Goal: Task Accomplishment & Management: Complete application form

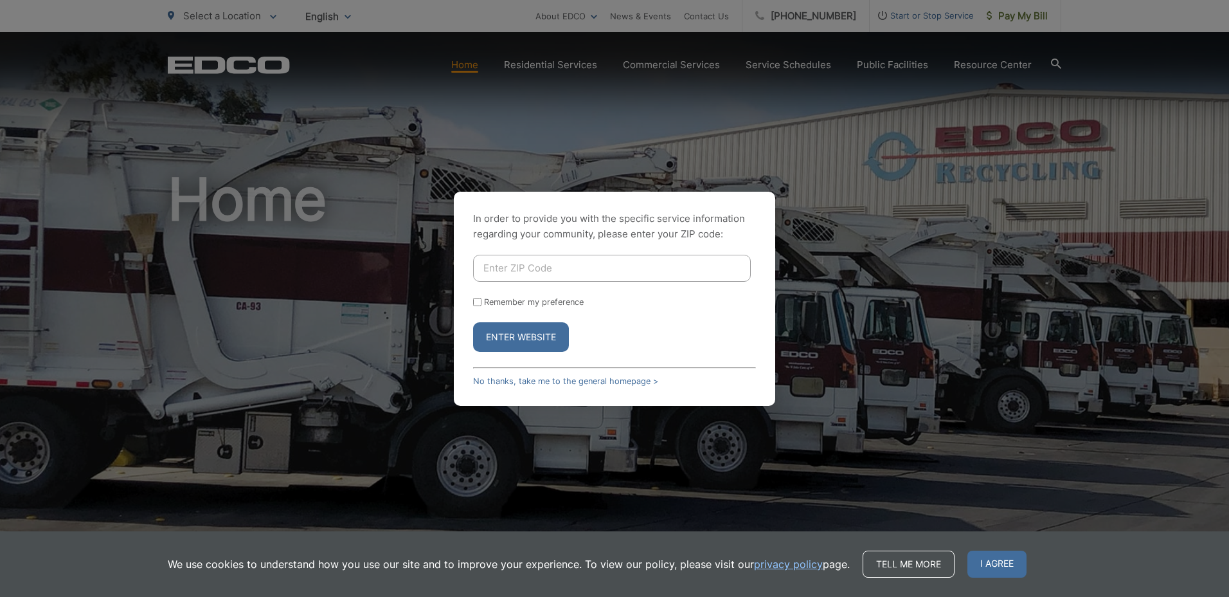
click at [501, 258] on input "Enter ZIP Code" at bounding box center [612, 268] width 278 height 27
type input "92011"
click at [501, 336] on button "Enter Website" at bounding box center [521, 337] width 96 height 30
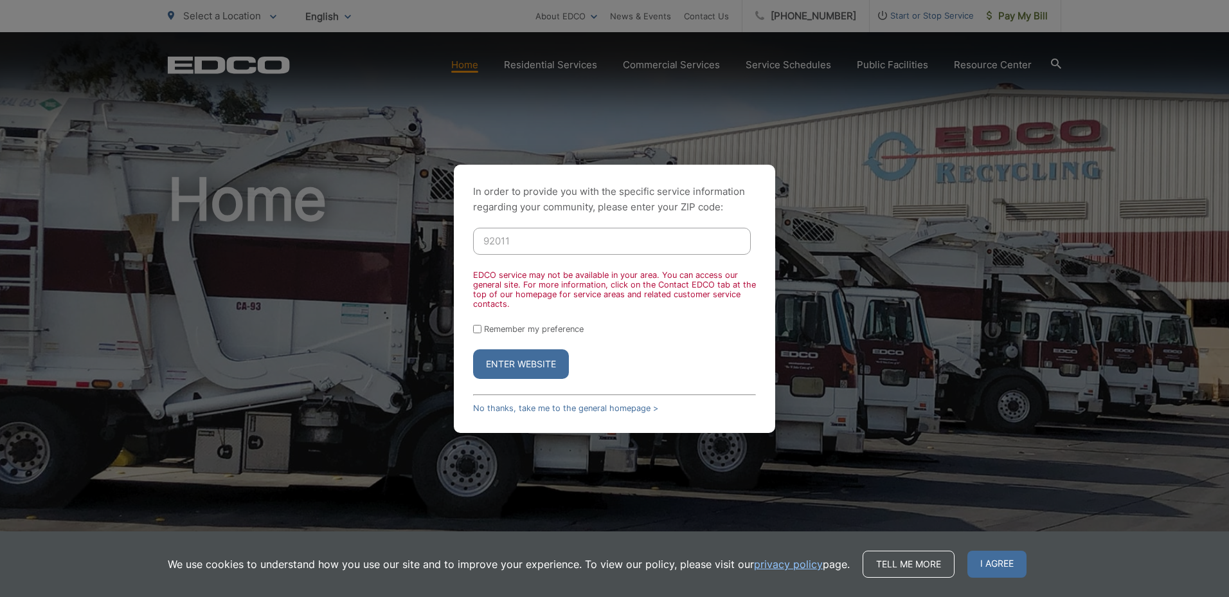
click at [479, 330] on input "Remember my preference" at bounding box center [477, 329] width 8 height 8
checkbox input "true"
click at [500, 356] on button "Enter Website" at bounding box center [521, 364] width 96 height 30
click at [564, 407] on link "No thanks, take me to the general homepage >" at bounding box center [565, 408] width 185 height 10
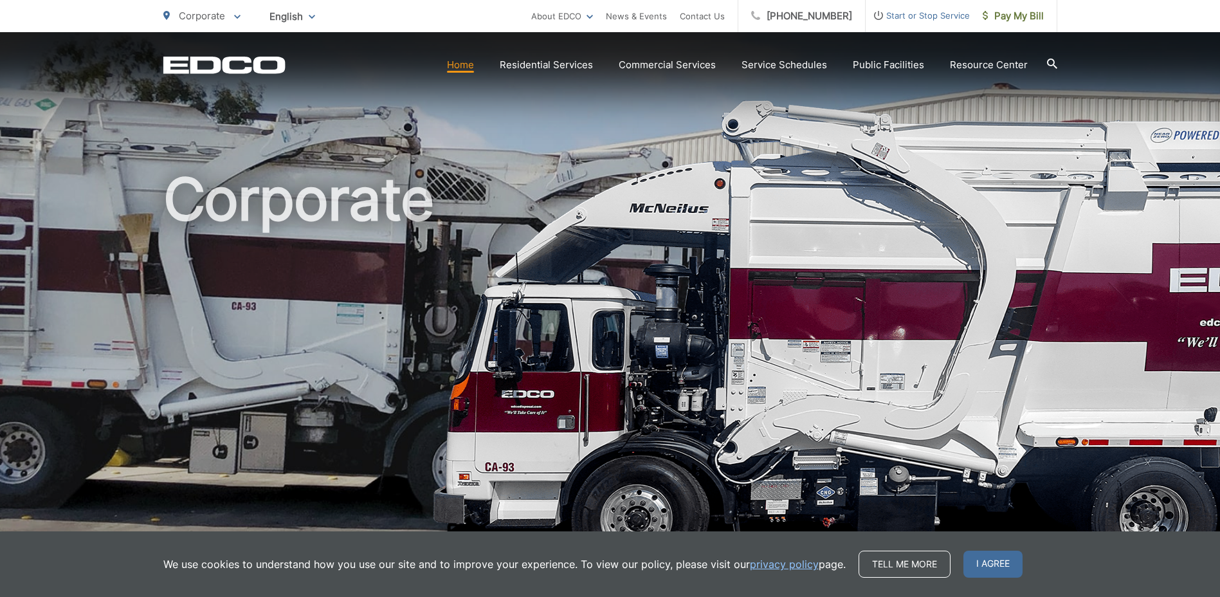
click at [908, 13] on span "Start or Stop Service" at bounding box center [917, 15] width 104 height 15
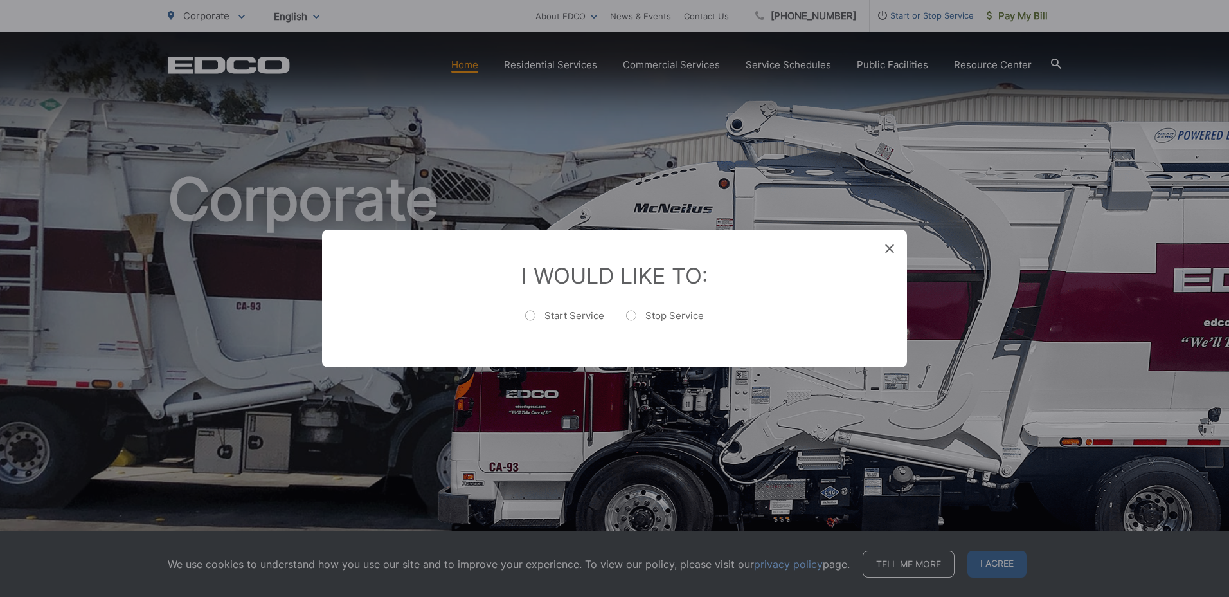
click at [635, 320] on label "Stop Service" at bounding box center [665, 322] width 78 height 26
radio input "true"
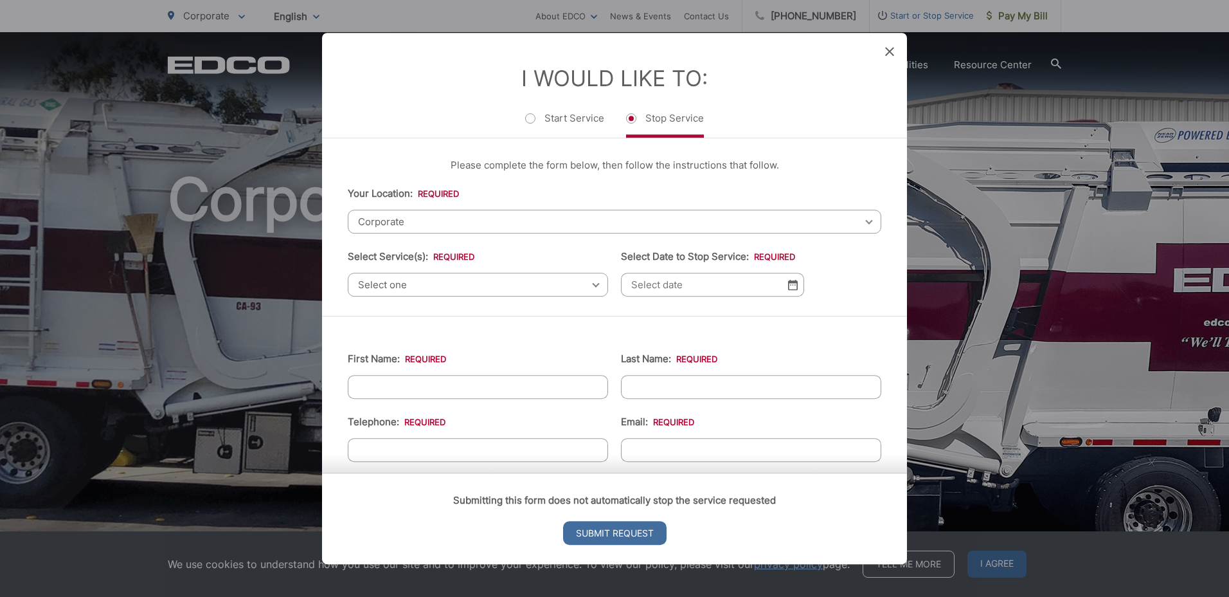
click at [428, 216] on span "Corporate" at bounding box center [615, 222] width 534 height 24
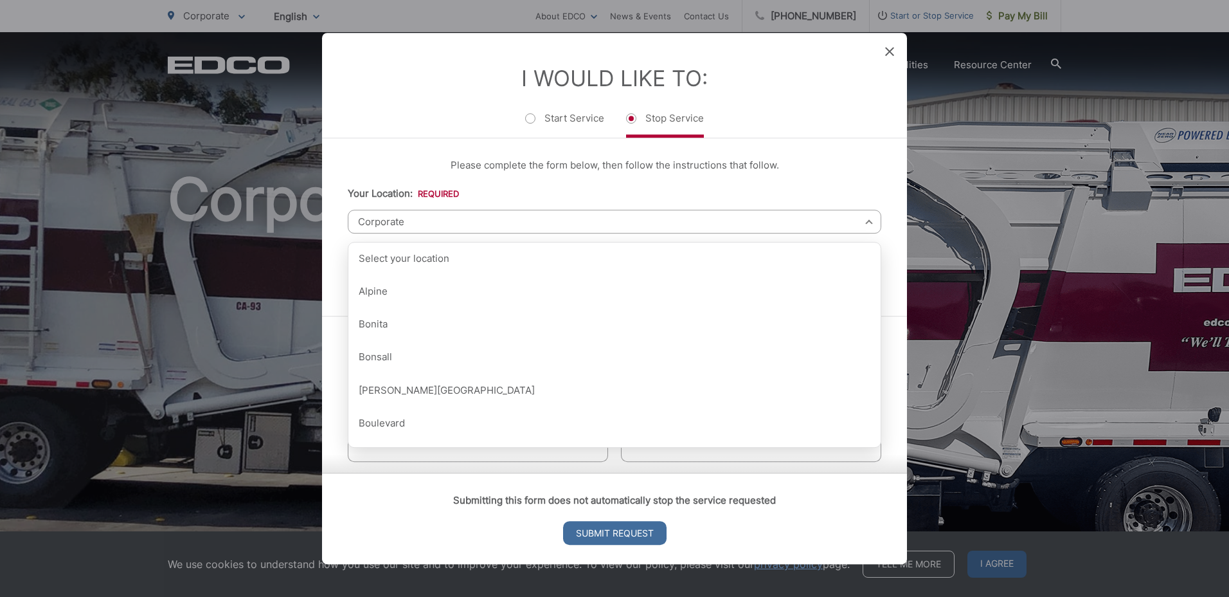
click at [445, 221] on span "Corporate" at bounding box center [615, 222] width 534 height 24
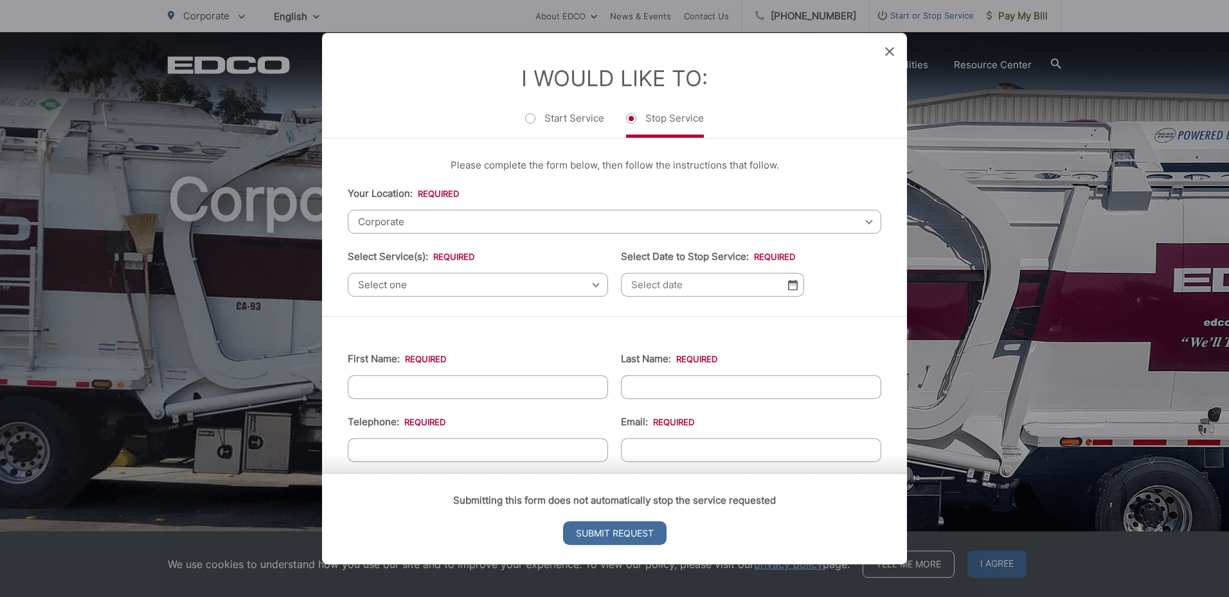
click at [451, 222] on span "Corporate" at bounding box center [615, 222] width 534 height 24
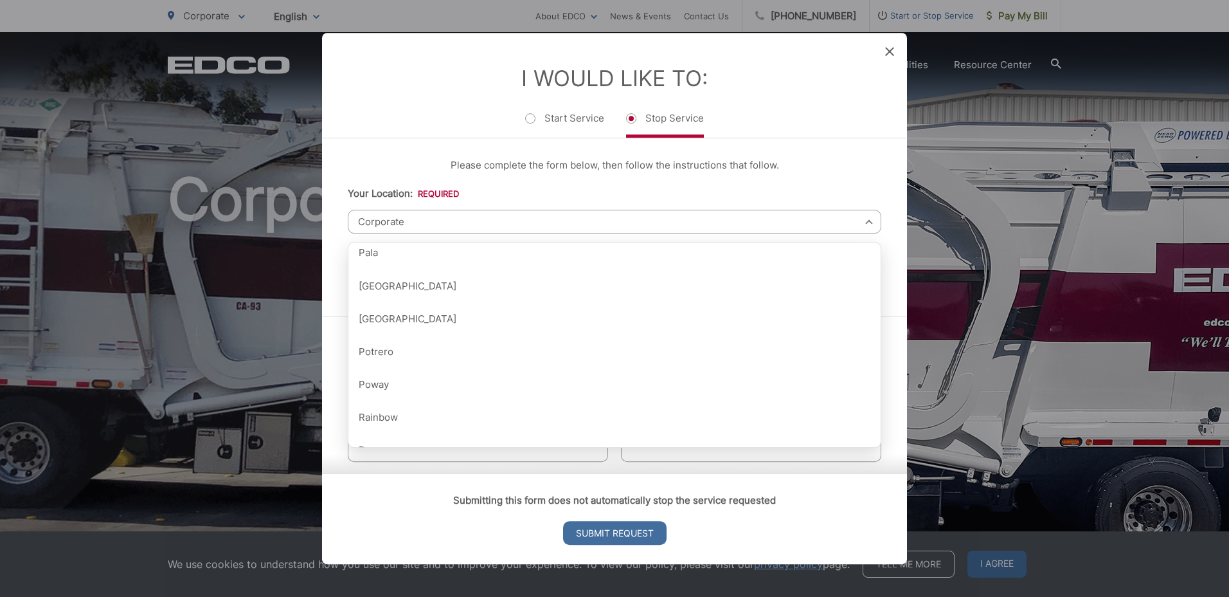
scroll to position [1414, 0]
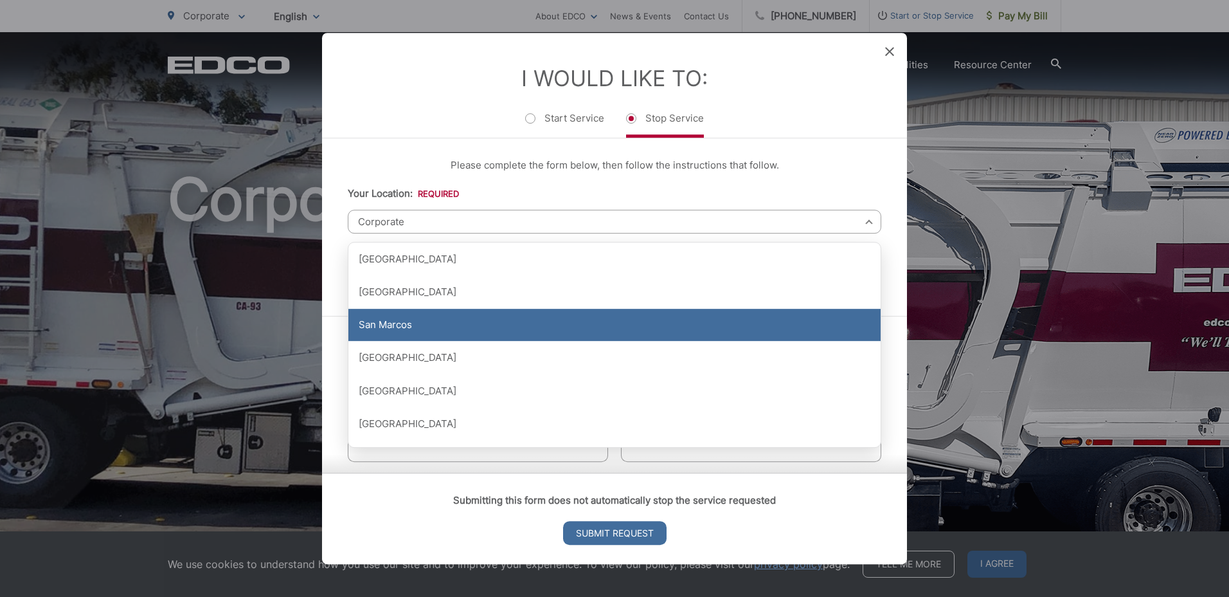
click at [377, 329] on div "San Marcos" at bounding box center [614, 325] width 532 height 32
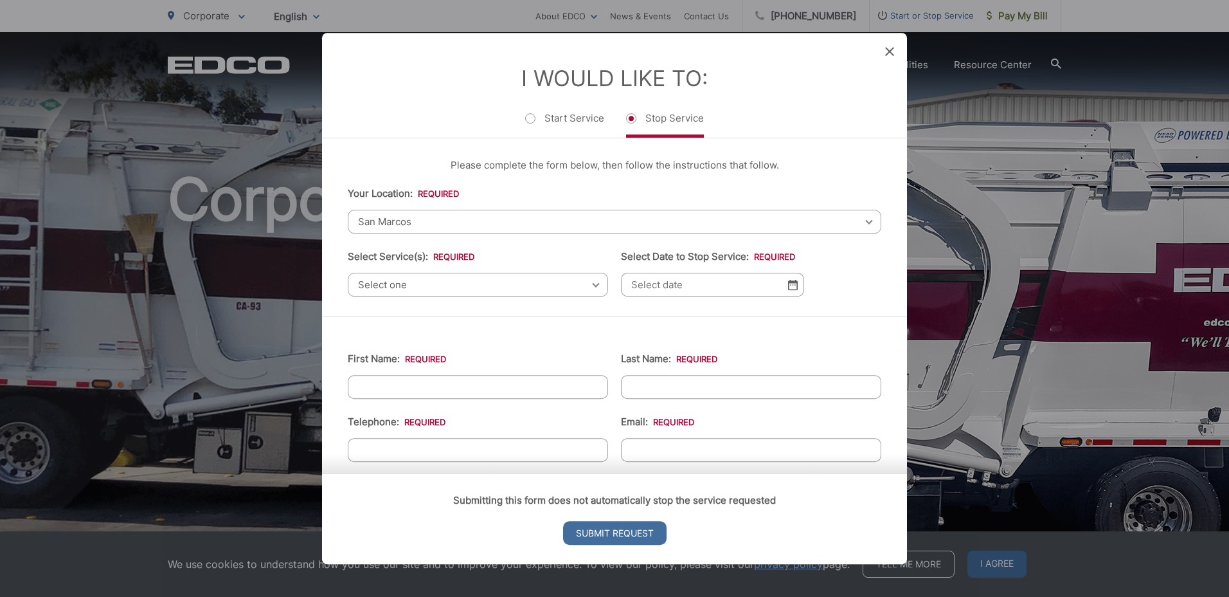
click at [413, 282] on span "Select one" at bounding box center [478, 285] width 260 height 24
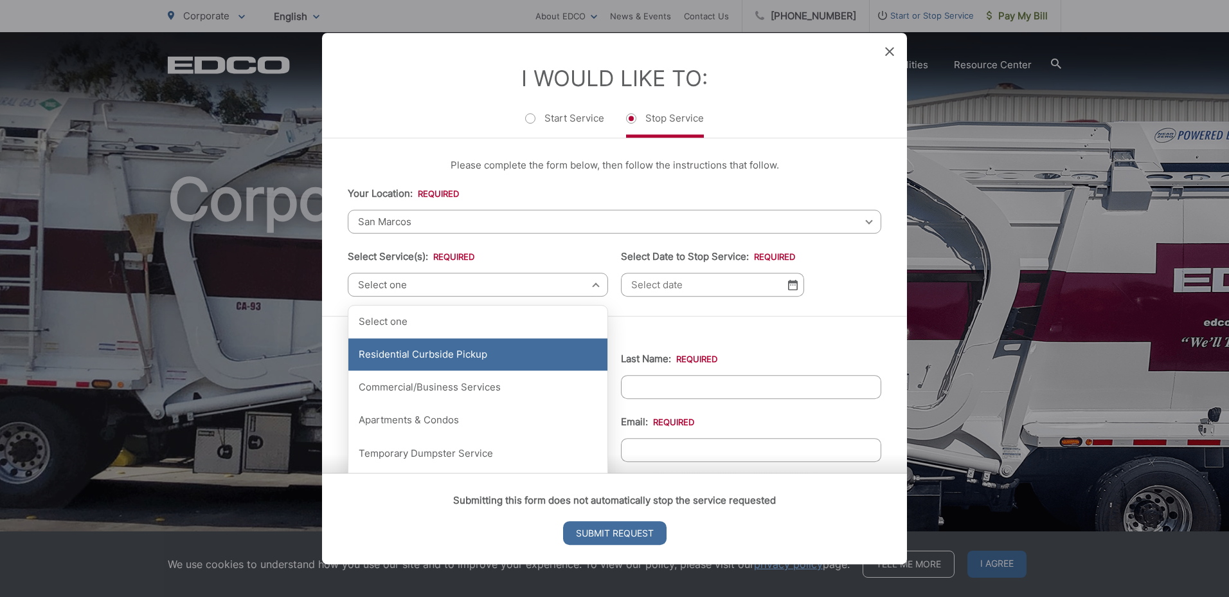
click at [449, 353] on div "Residential Curbside Pickup" at bounding box center [477, 354] width 259 height 32
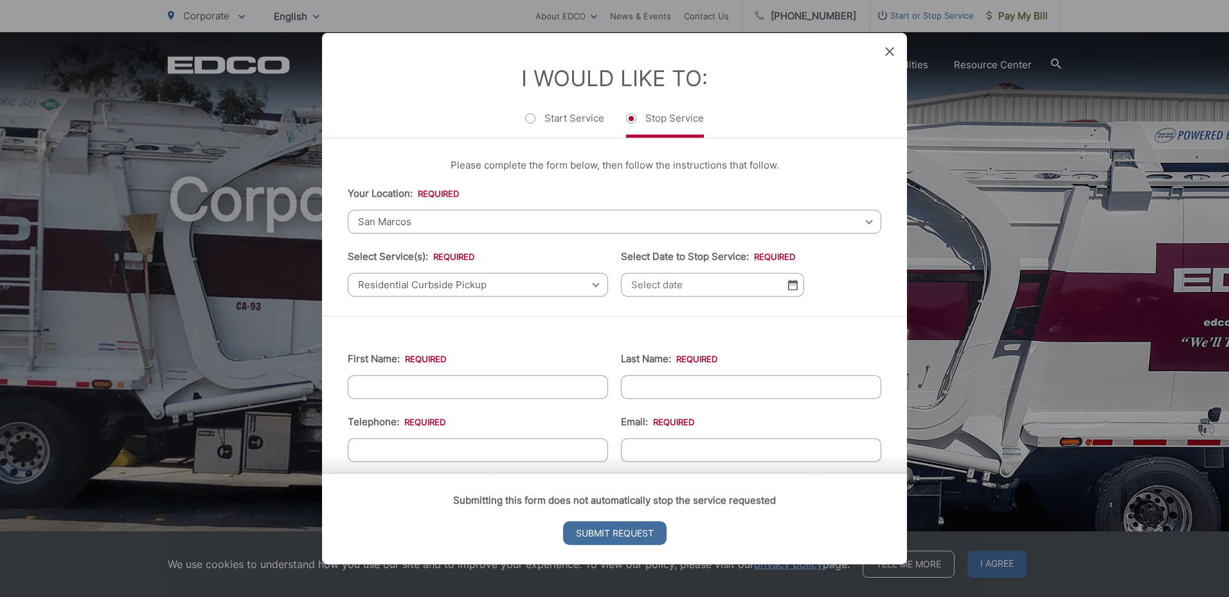
click at [678, 283] on input "Select Date to Stop Service: *" at bounding box center [712, 285] width 183 height 24
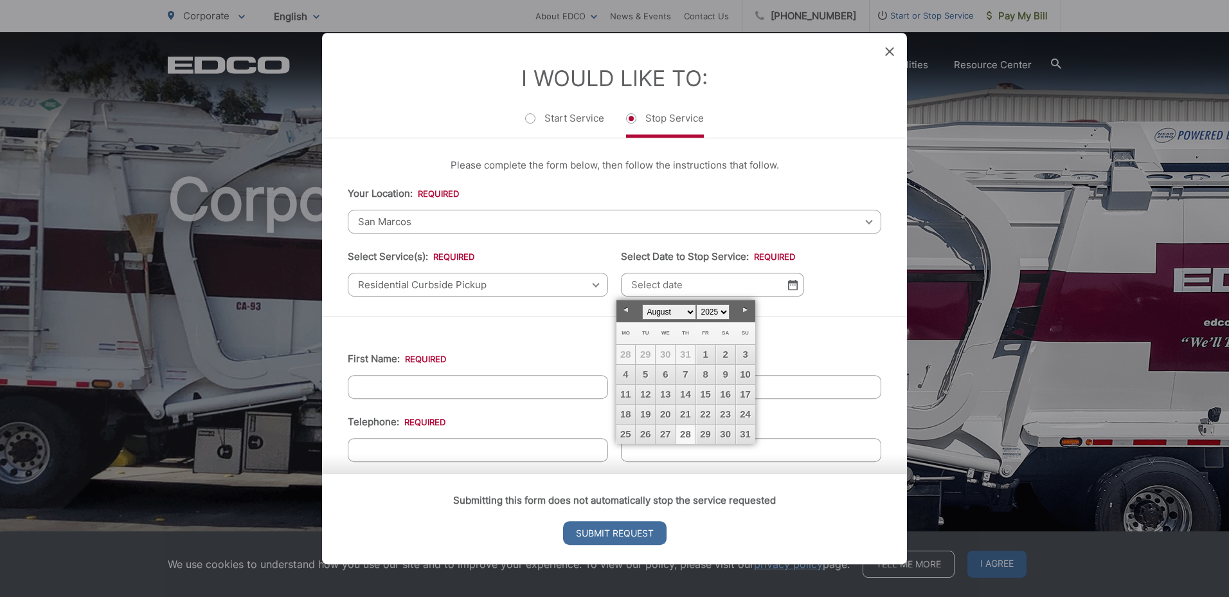
click at [690, 433] on link "28" at bounding box center [685, 433] width 19 height 19
type input "08/28/2025"
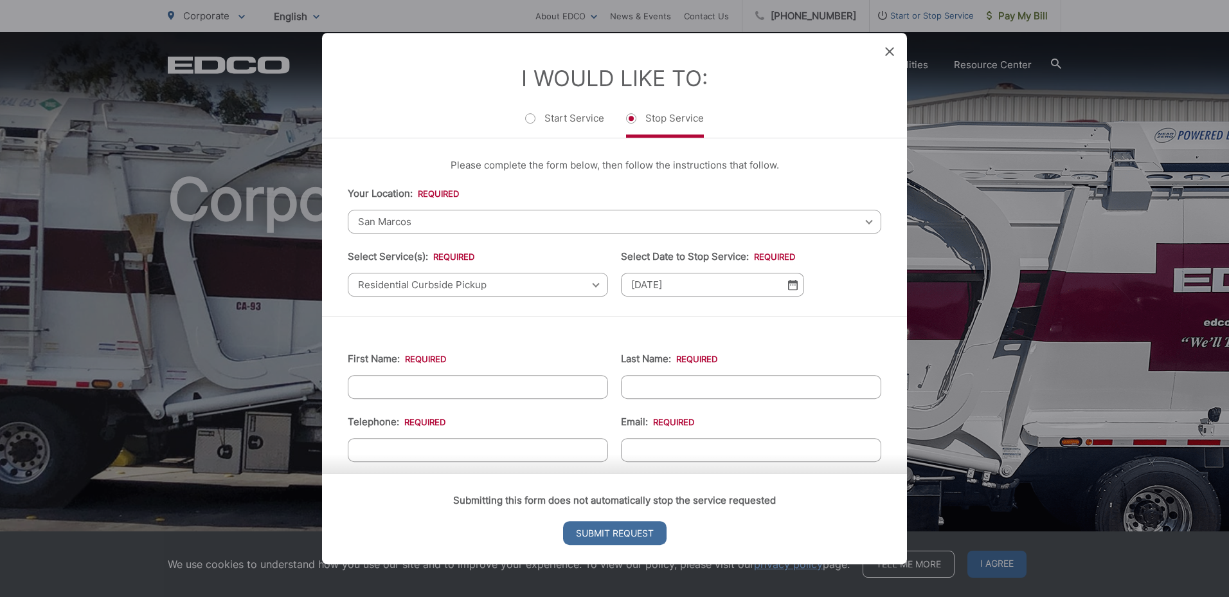
click at [429, 391] on input "First Name: *" at bounding box center [478, 387] width 260 height 24
type input "Daniel"
type input "Seidel"
type input "(206) 920-1891"
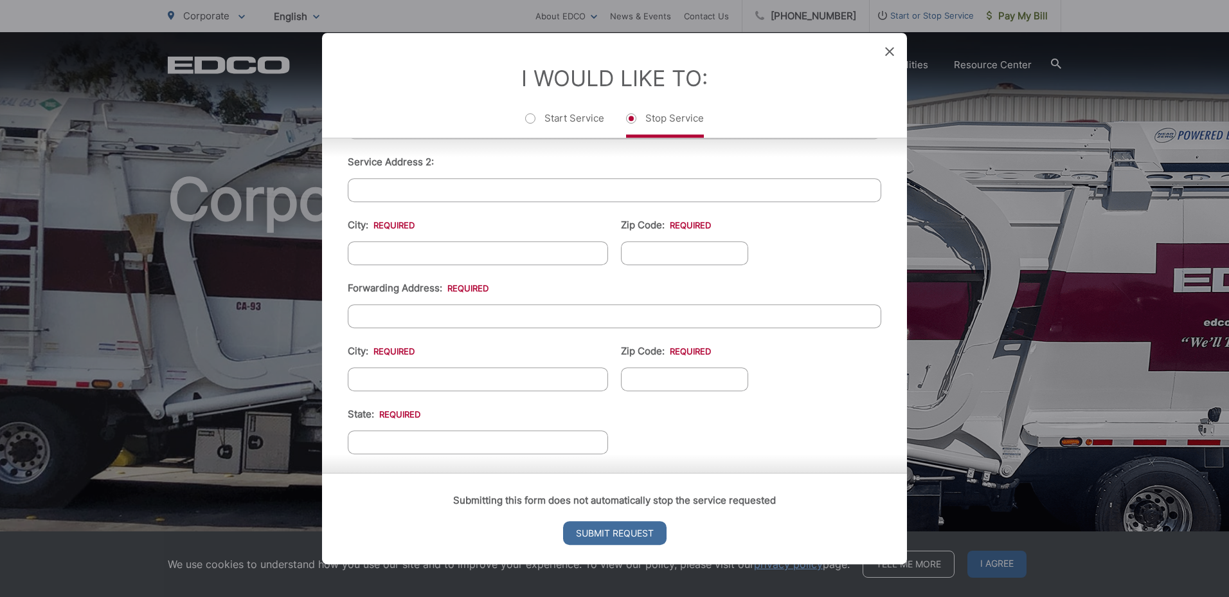
scroll to position [257, 0]
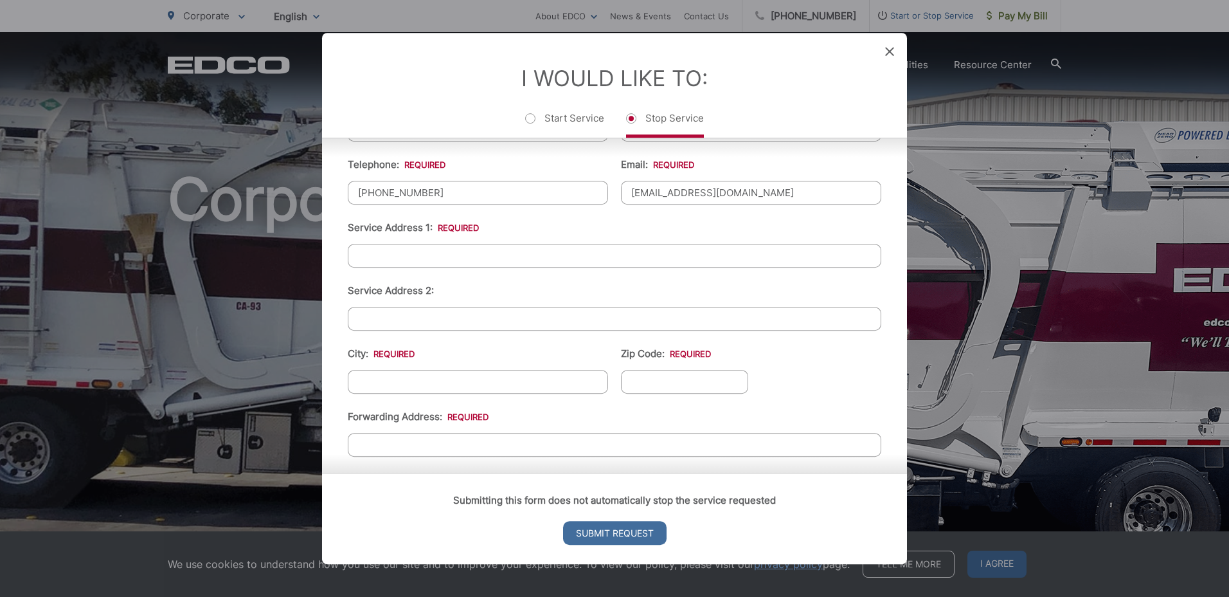
type input "danielseidel@outlook.com"
click at [446, 262] on input "Service Address 1: *" at bounding box center [615, 256] width 534 height 24
type input "1767 Old Glen Street"
type input "San MArcos"
type input "92078"
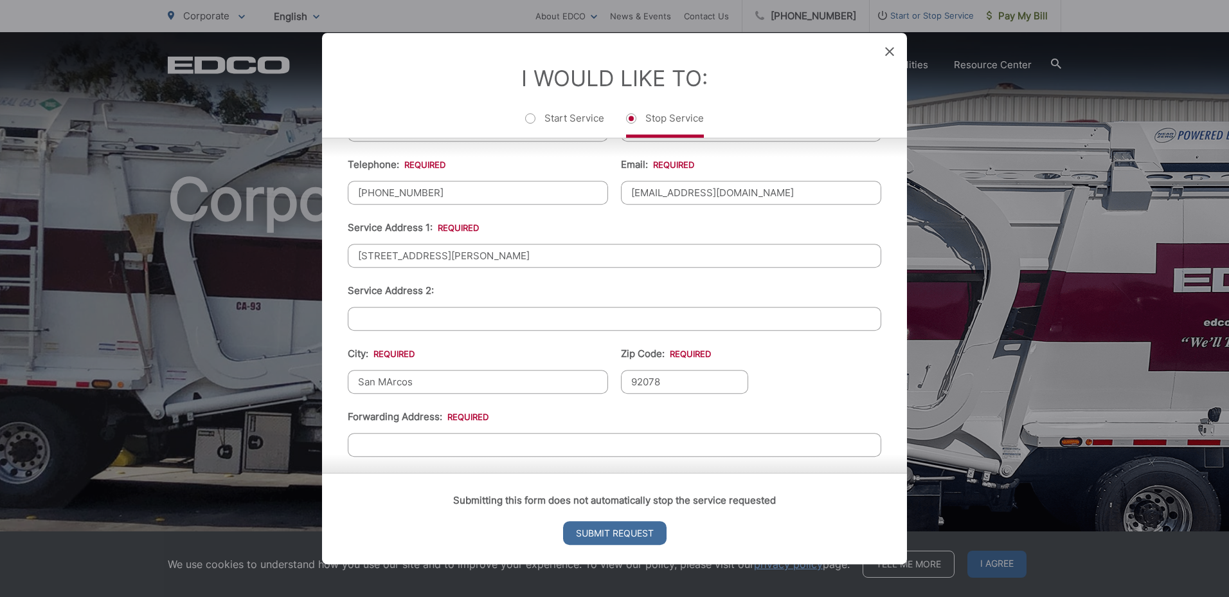
click at [393, 378] on input "San MArcos" at bounding box center [478, 382] width 260 height 24
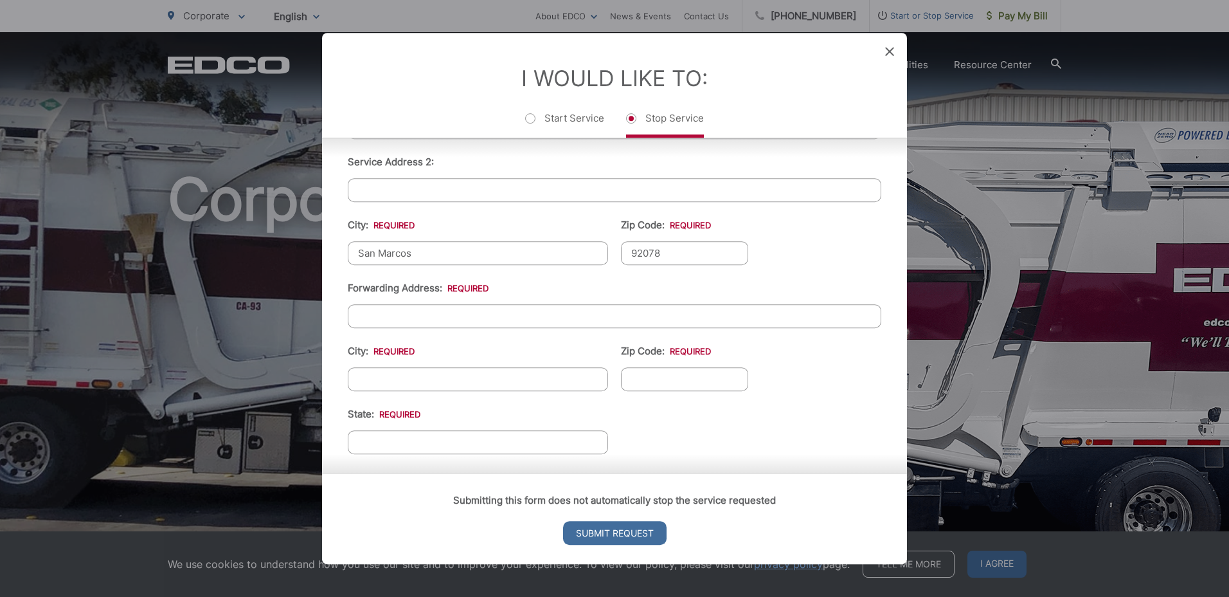
type input "San Marcos"
click at [424, 315] on input "Forwarding Address: *" at bounding box center [615, 316] width 534 height 24
type input "4755 NE 178th St."
type input "Lake Forest Park"
type input "W"
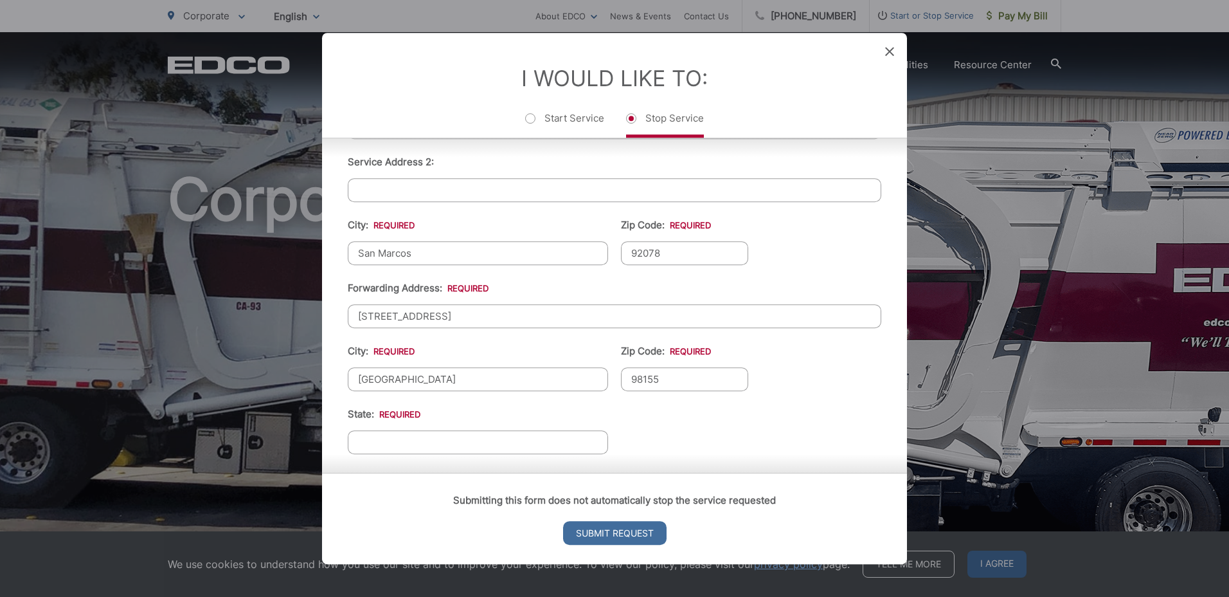
type input "98155"
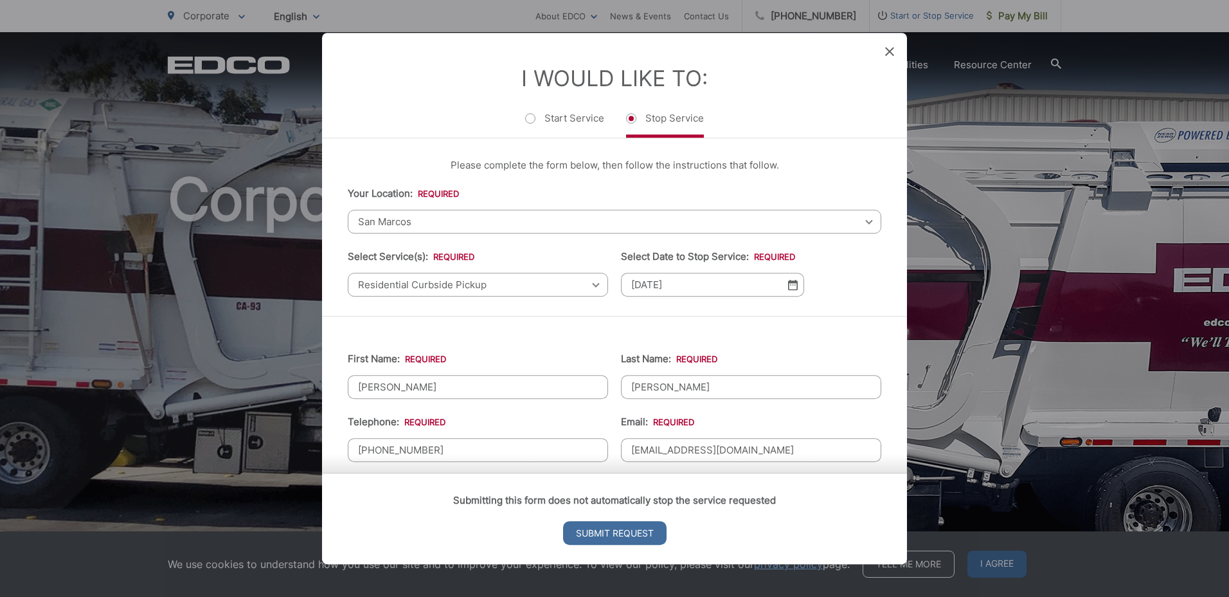
scroll to position [507, 0]
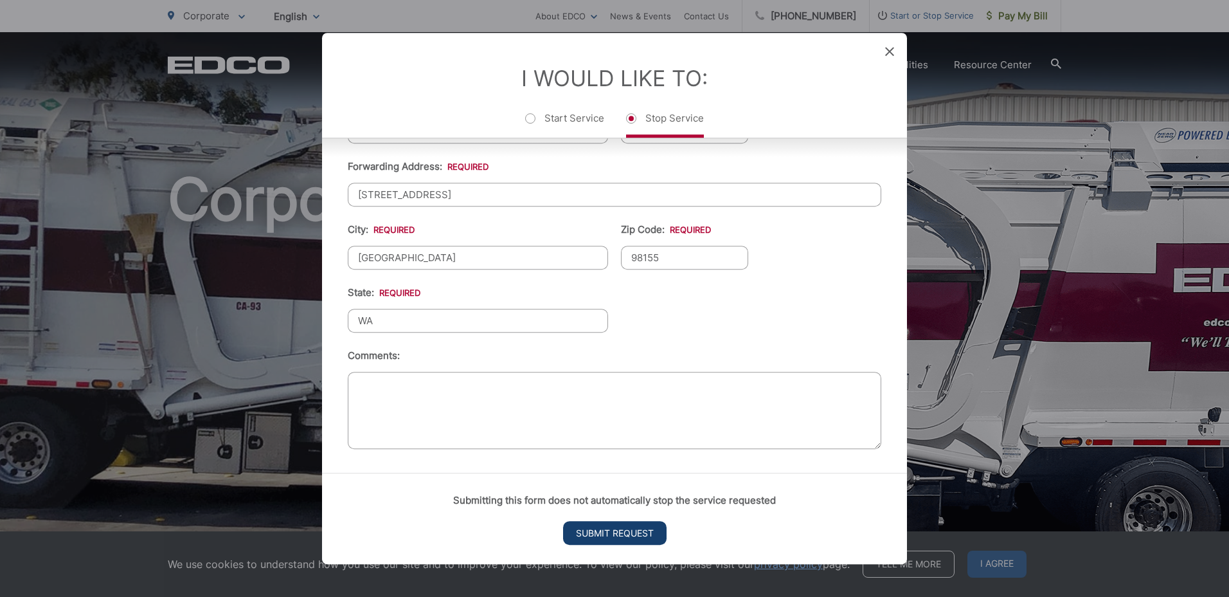
type input "WA"
click at [621, 534] on input "Submit Request" at bounding box center [615, 533] width 104 height 24
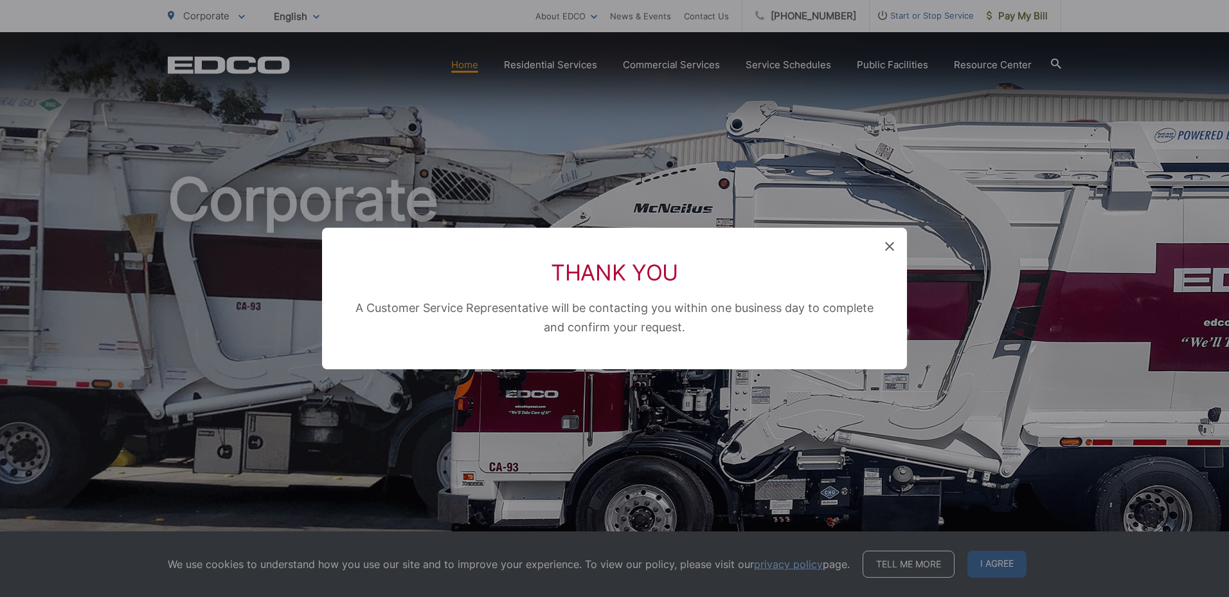
scroll to position [163, 0]
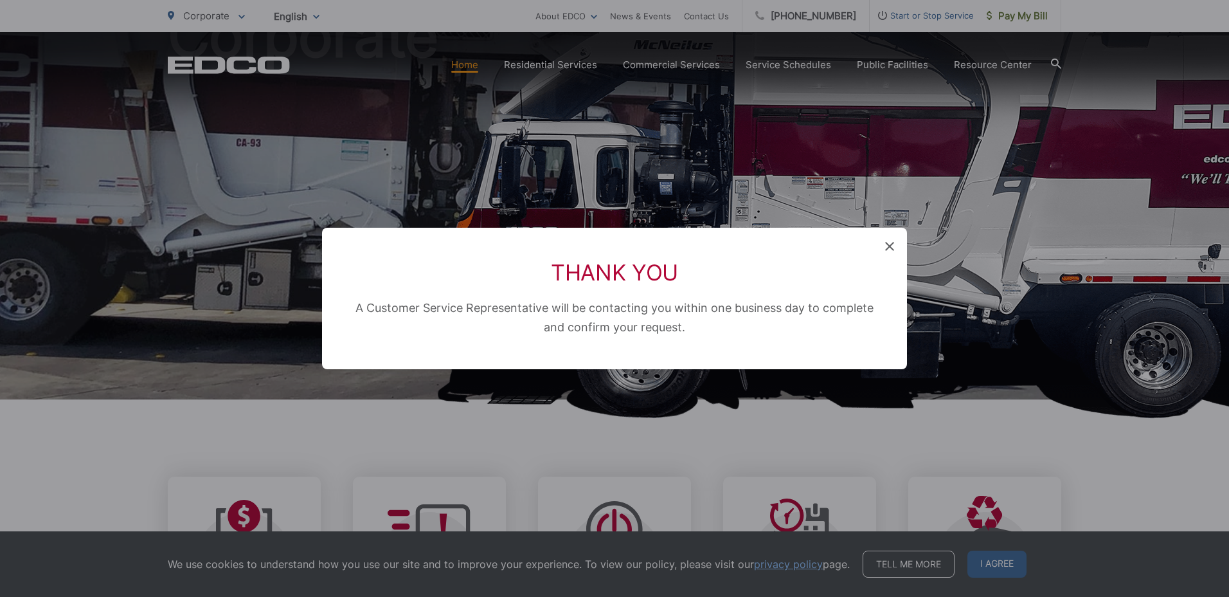
click at [889, 246] on icon at bounding box center [889, 246] width 9 height 9
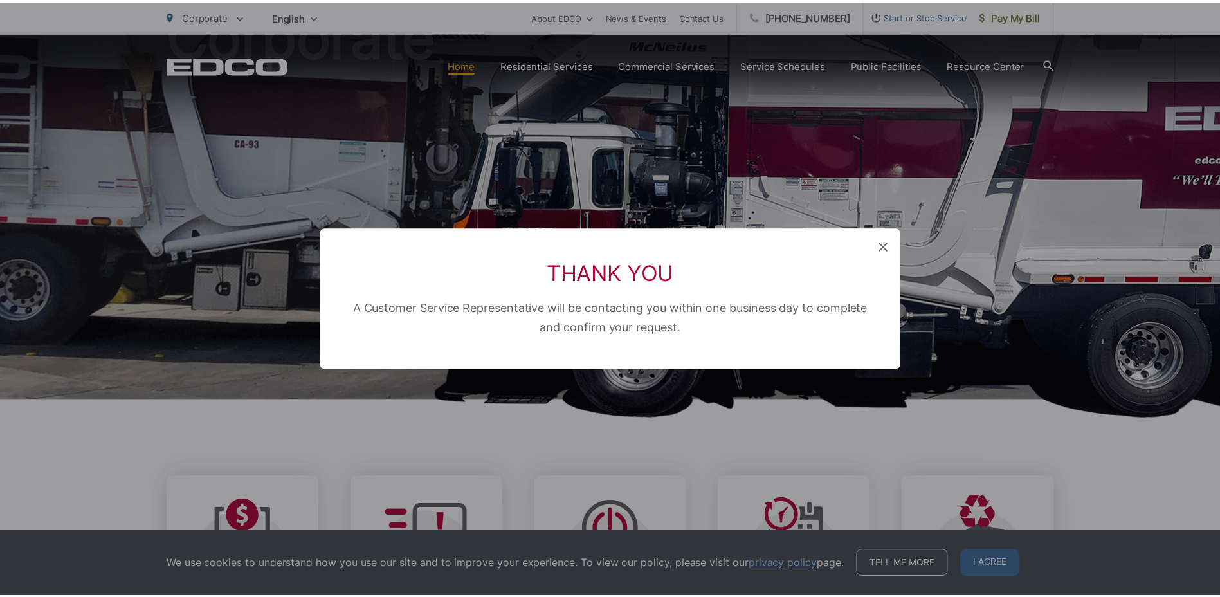
scroll to position [0, 0]
